Goal: Information Seeking & Learning: Check status

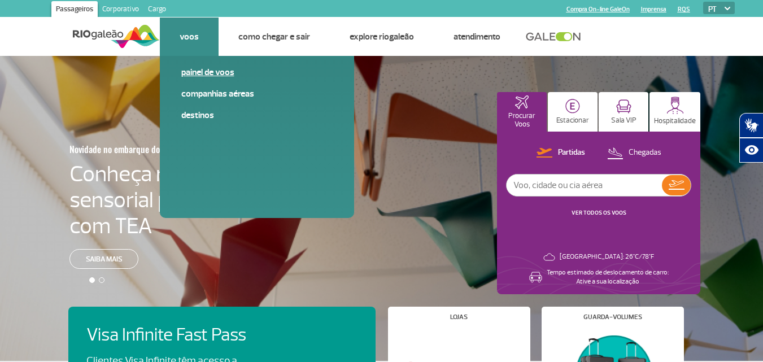
click at [203, 73] on link "Painel de voos" at bounding box center [256, 72] width 151 height 12
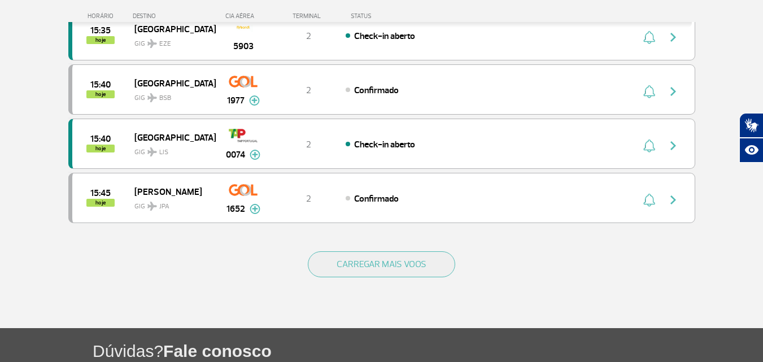
scroll to position [1074, 0]
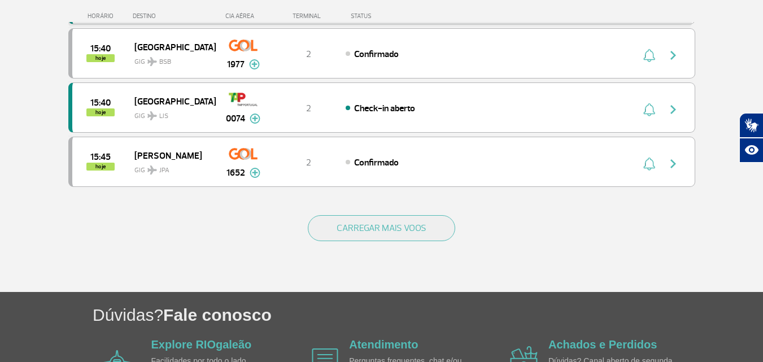
click at [360, 214] on div "CARREGAR MAIS VOOS" at bounding box center [381, 246] width 627 height 91
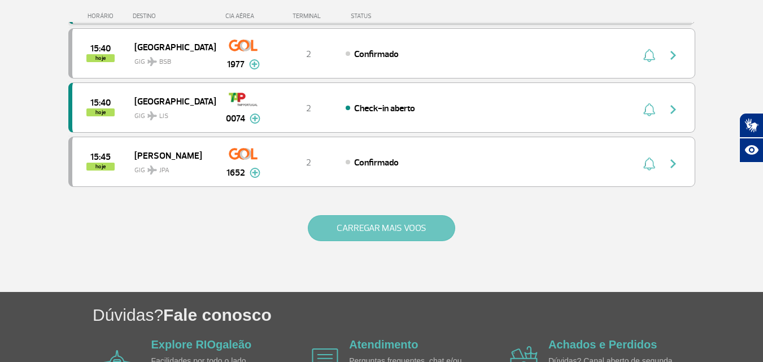
click at [365, 226] on button "CARREGAR MAIS VOOS" at bounding box center [381, 228] width 147 height 26
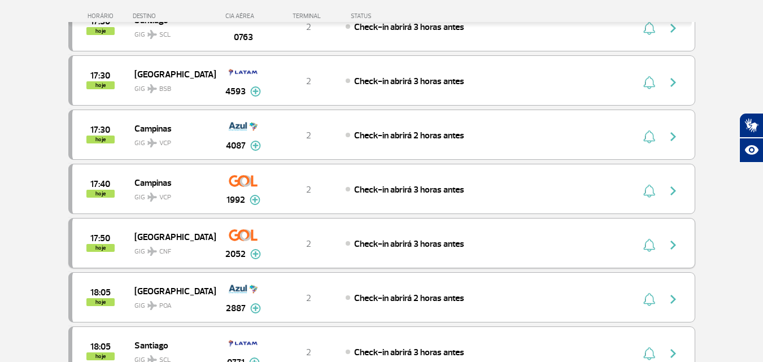
scroll to position [1865, 0]
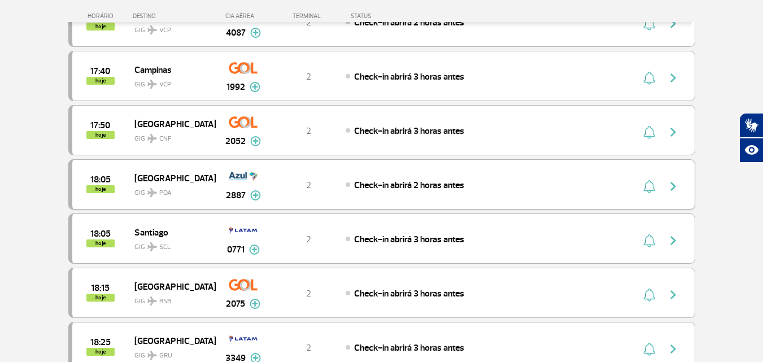
click at [435, 185] on span "Check-in abrirá 2 horas antes" at bounding box center [409, 185] width 110 height 11
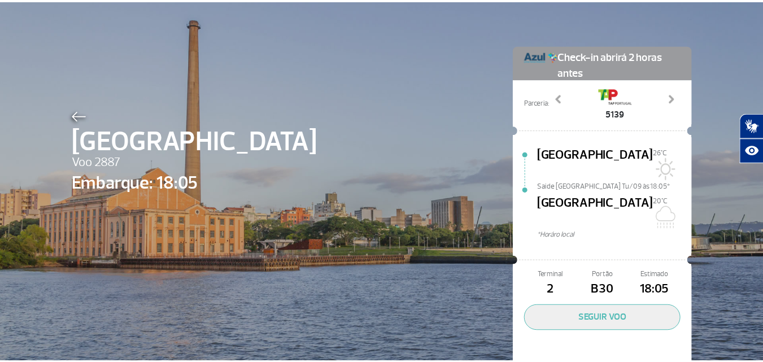
scroll to position [33, 0]
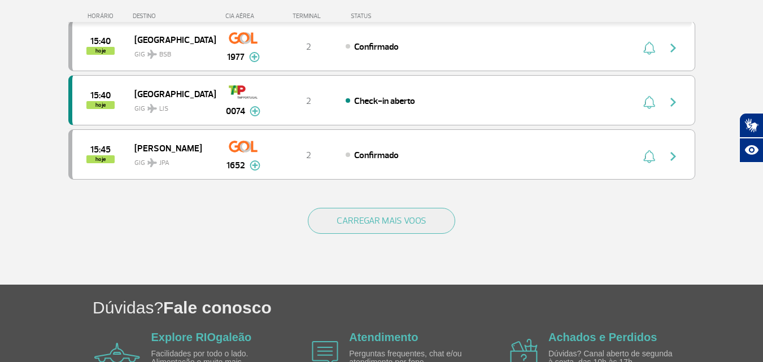
scroll to position [1017, 0]
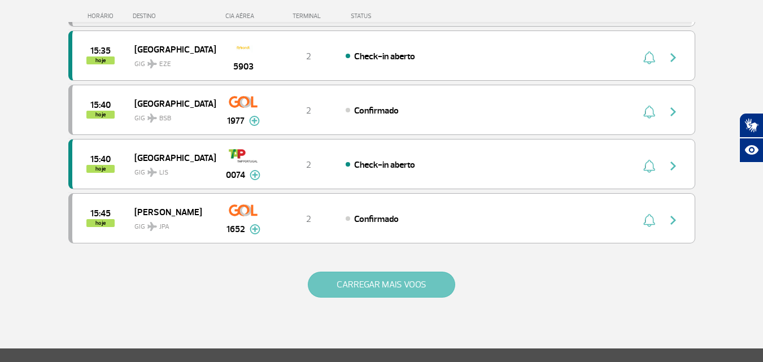
click at [399, 278] on button "CARREGAR MAIS VOOS" at bounding box center [381, 285] width 147 height 26
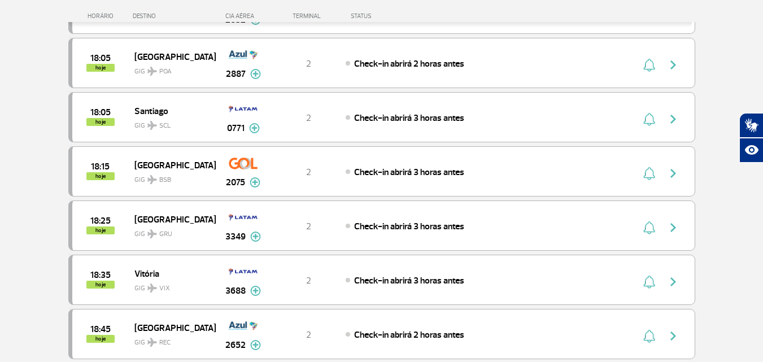
scroll to position [1991, 0]
